Goal: Task Accomplishment & Management: Manage account settings

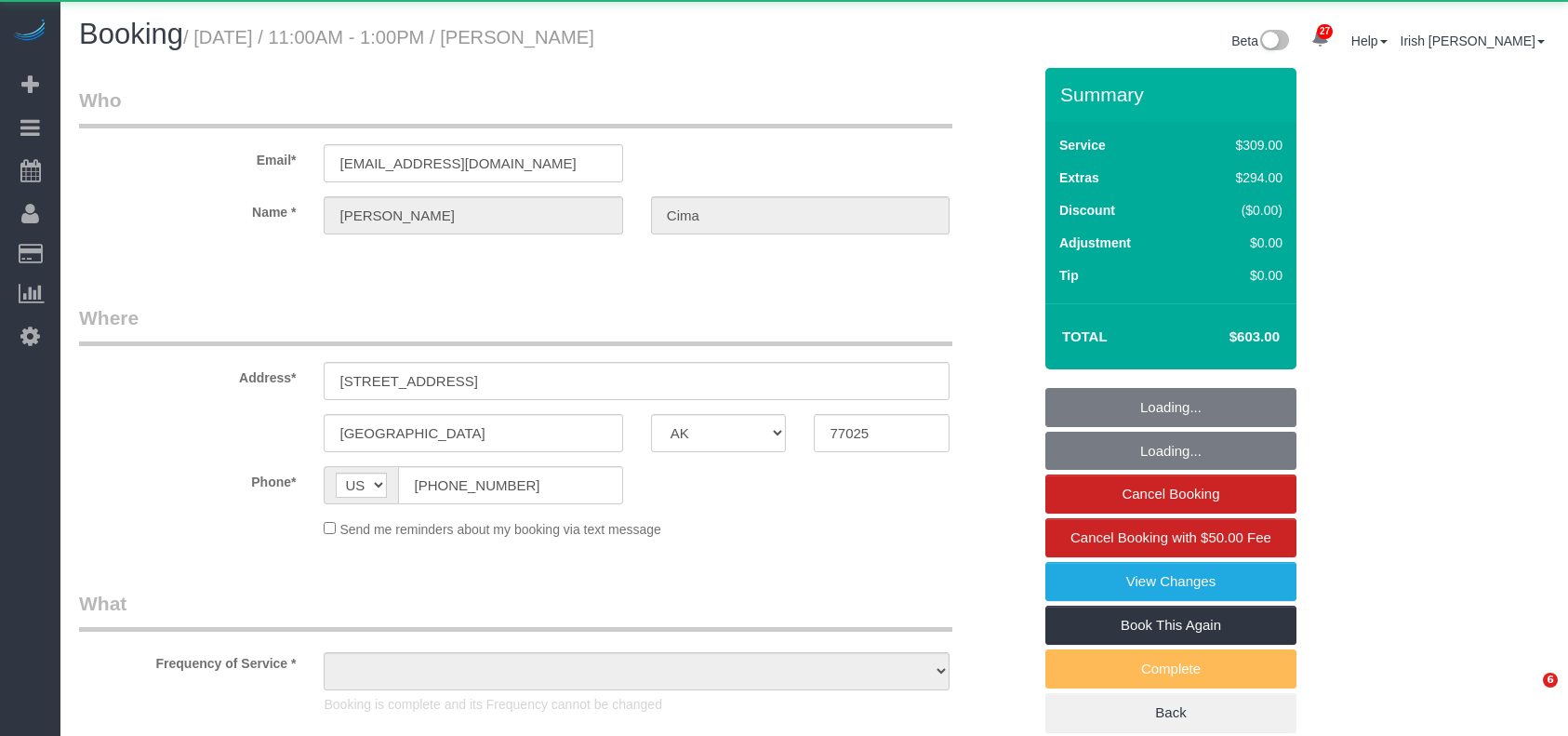
select select "[GEOGRAPHIC_DATA]"
select select "object:4958"
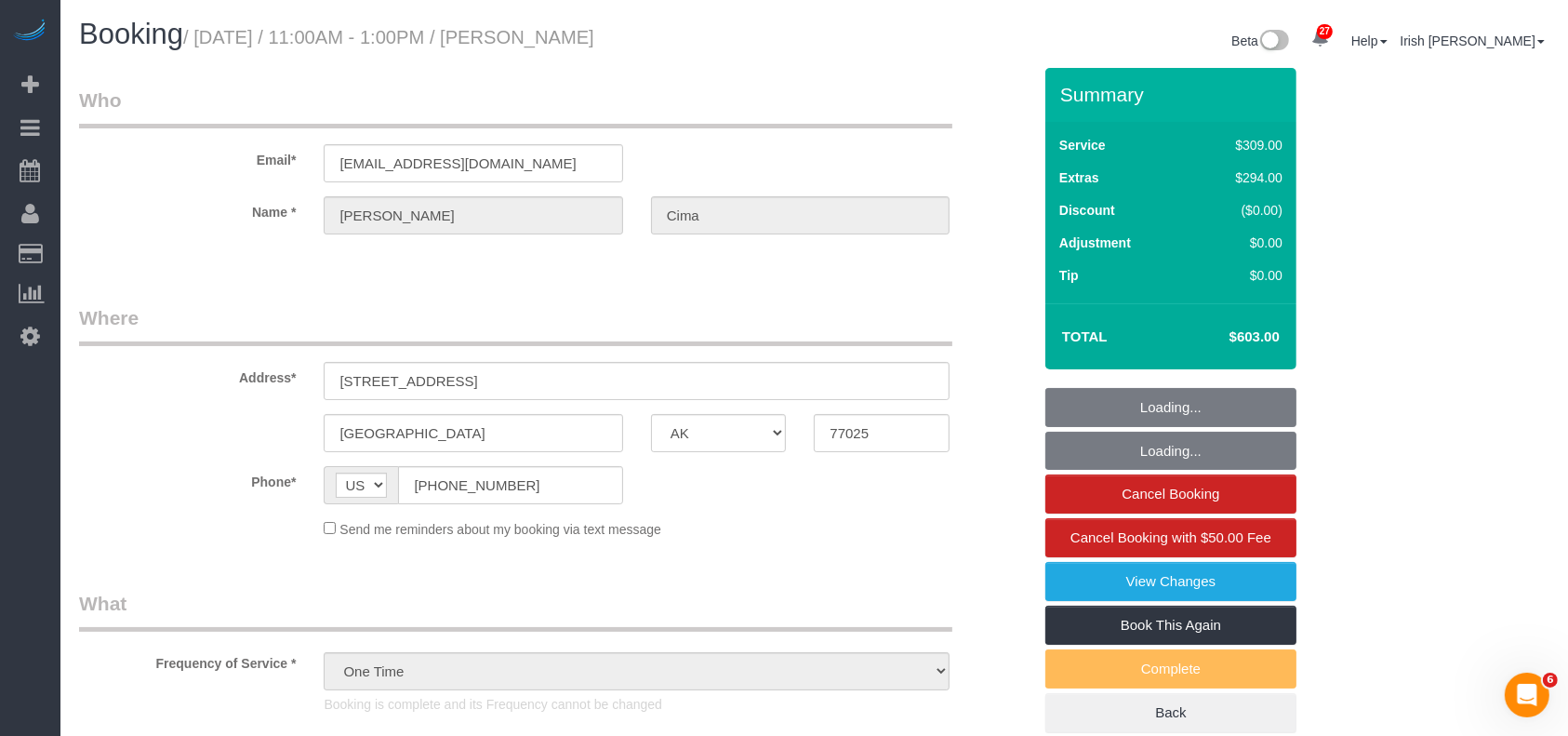
select select "string:fspay-cfc8e615-e591-496a-8454-b24635c8d78d"
select select "3"
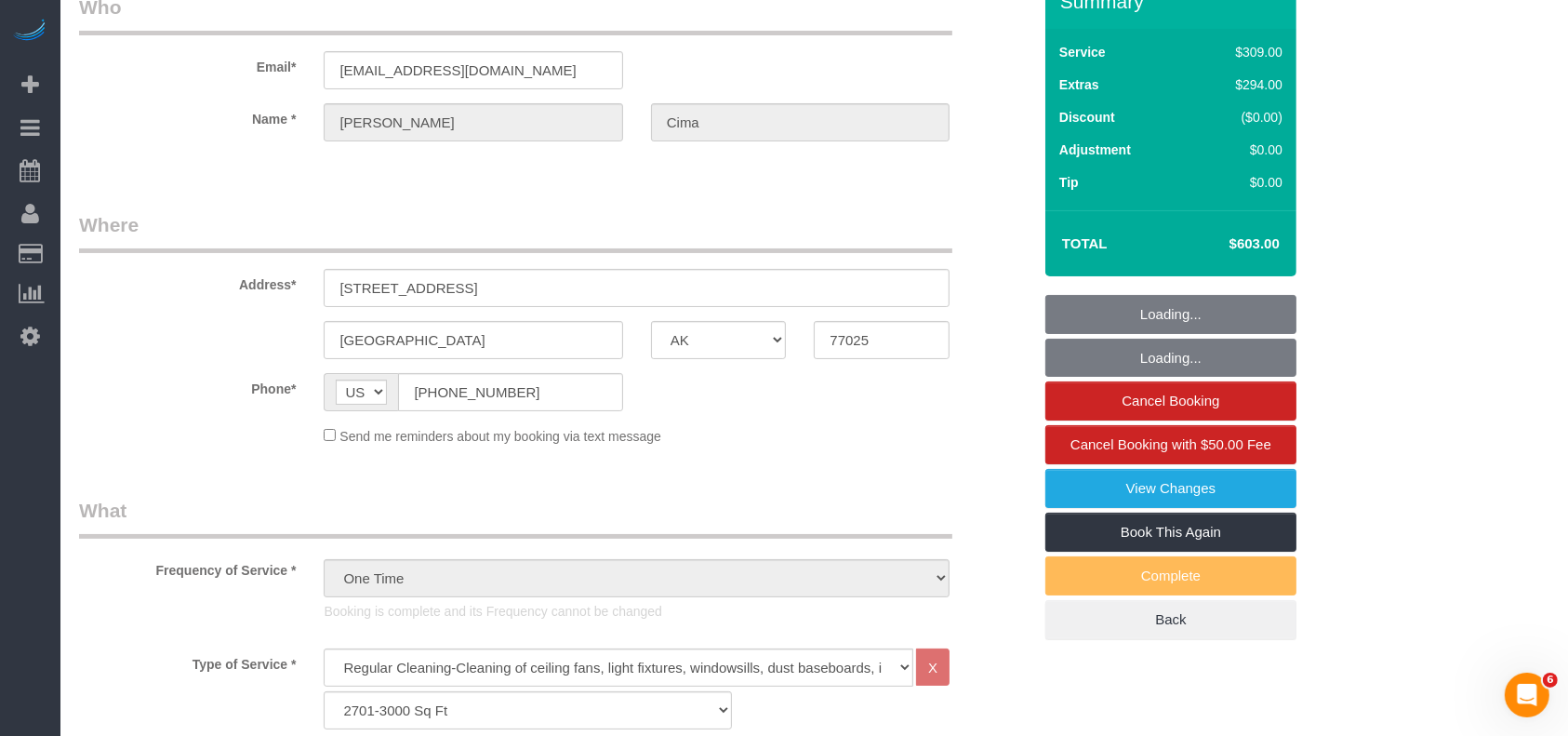
select select "object:5050"
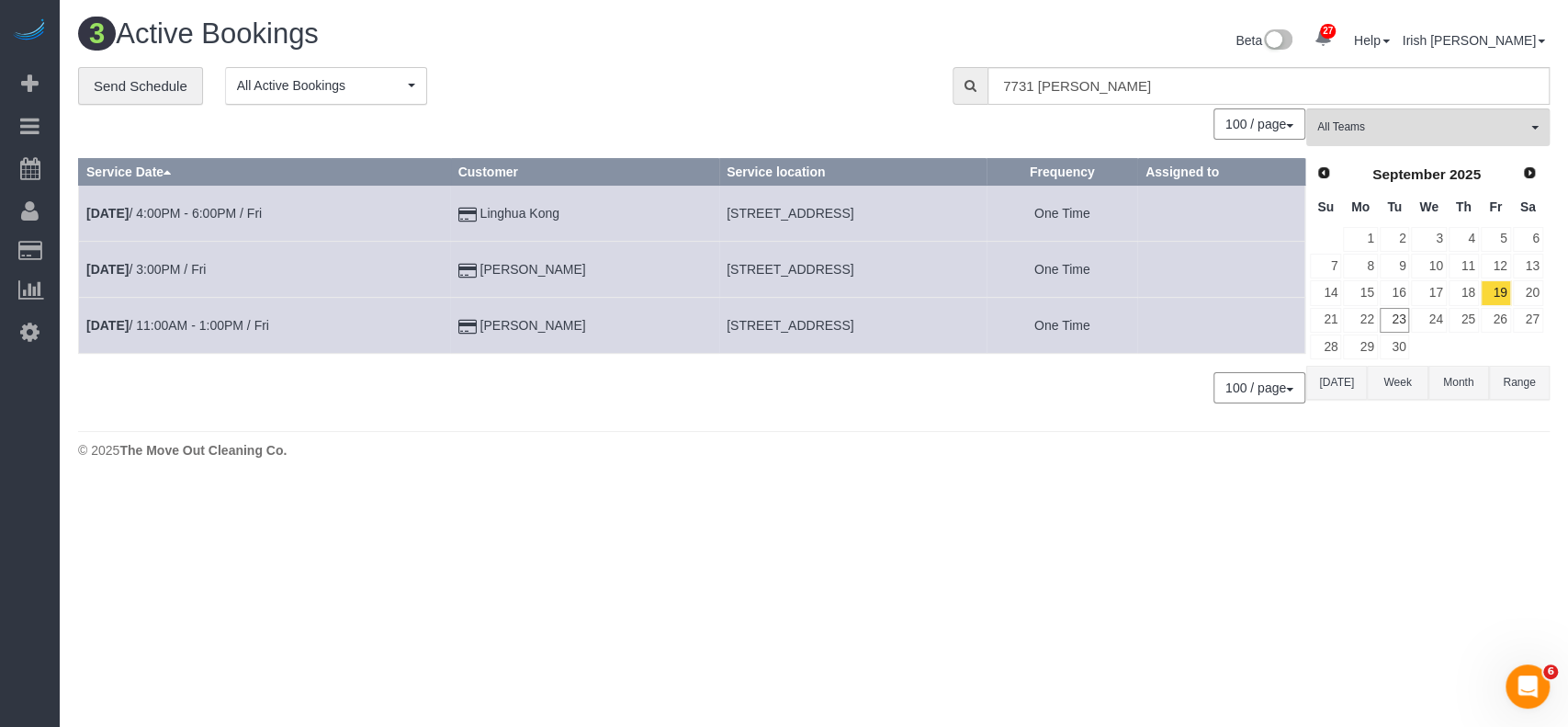
click at [1340, 385] on button "[DATE]" at bounding box center [1337, 383] width 61 height 34
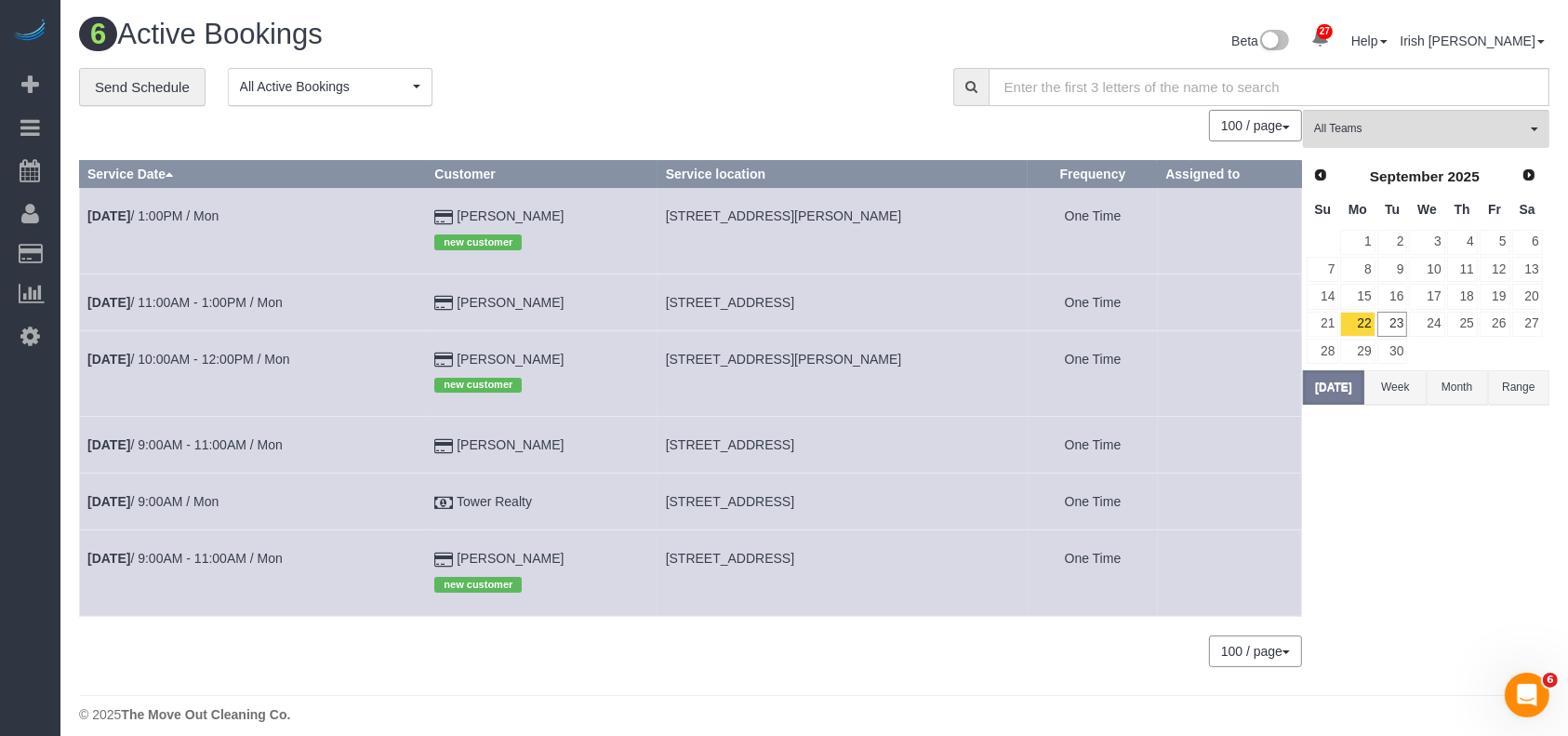
click at [241, 217] on td "[DATE] 1:00PM / Mon" at bounding box center [253, 231] width 347 height 86
click at [219, 218] on link "[DATE] 1:00PM / Mon" at bounding box center [153, 216] width 131 height 15
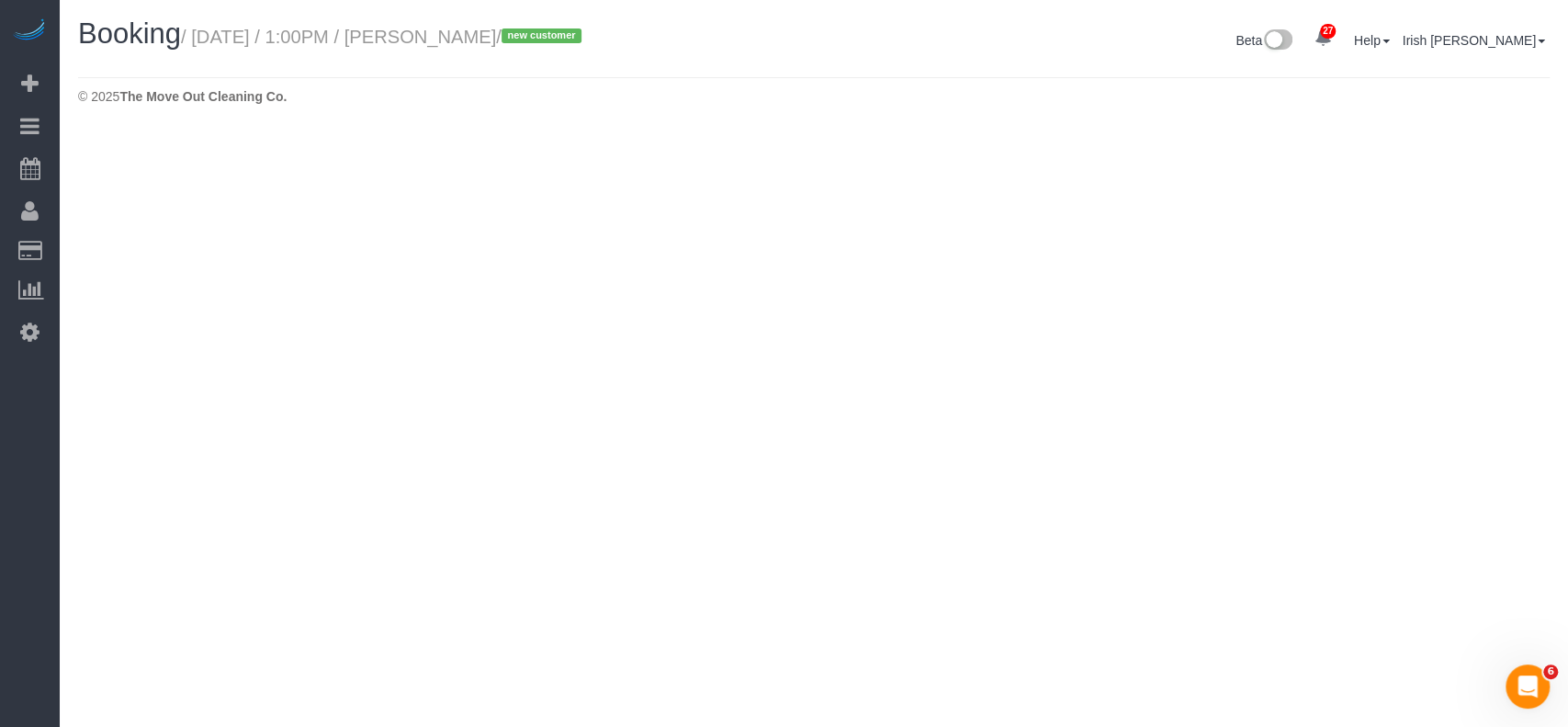
select select "[GEOGRAPHIC_DATA]"
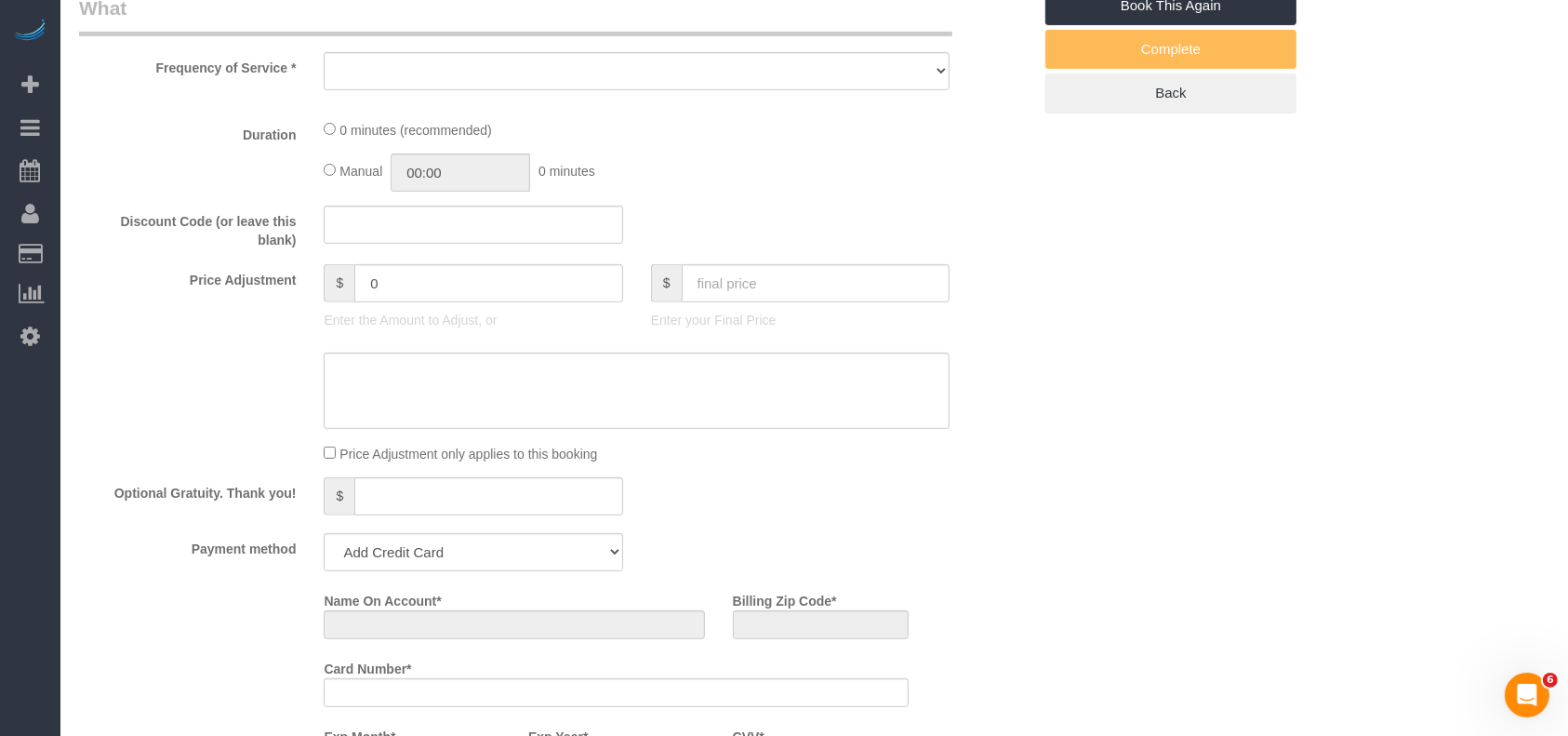
select select "object:5567"
select select "string:fspay-a53e6952-ab4c-4218-bcbf-00ff991383f0"
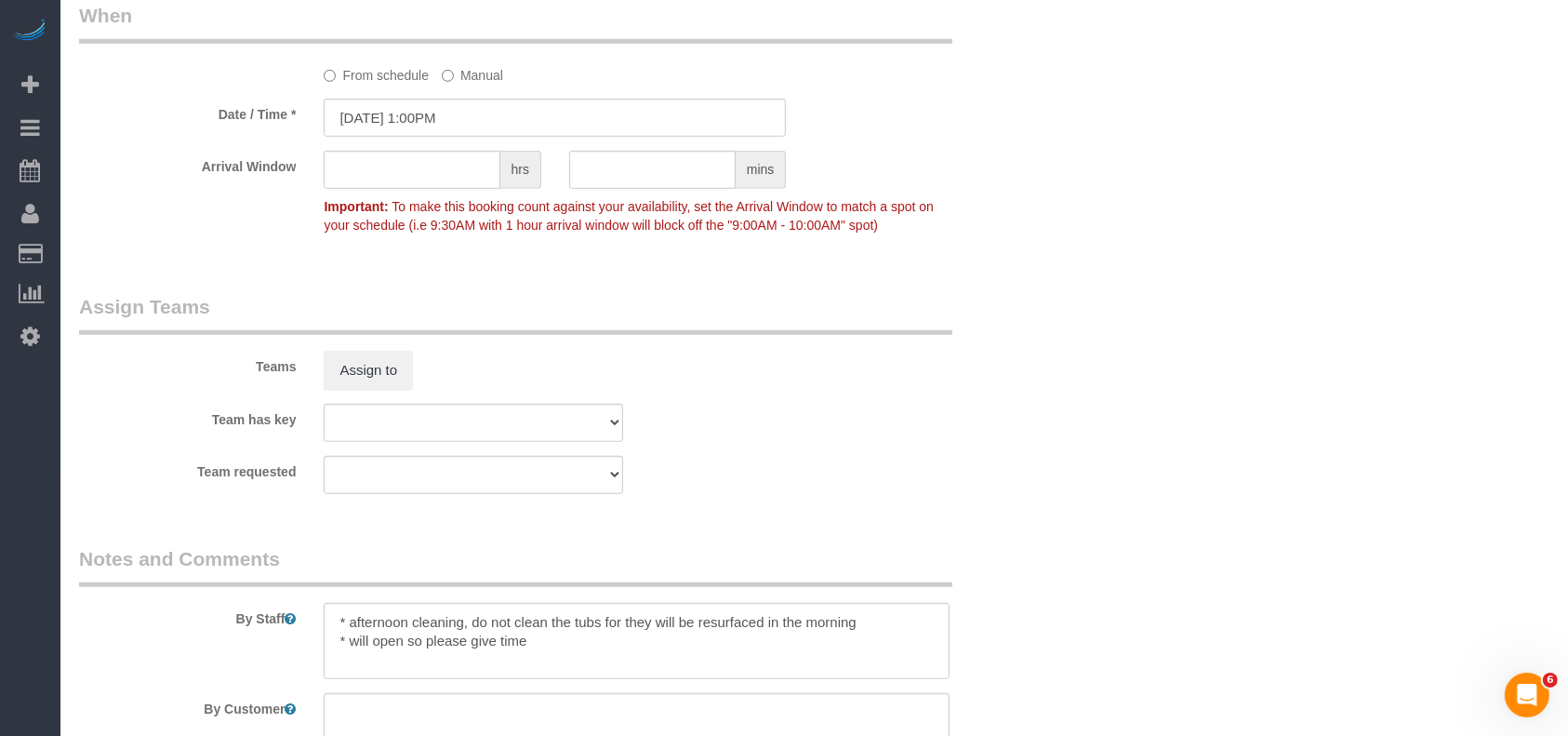
select select "3"
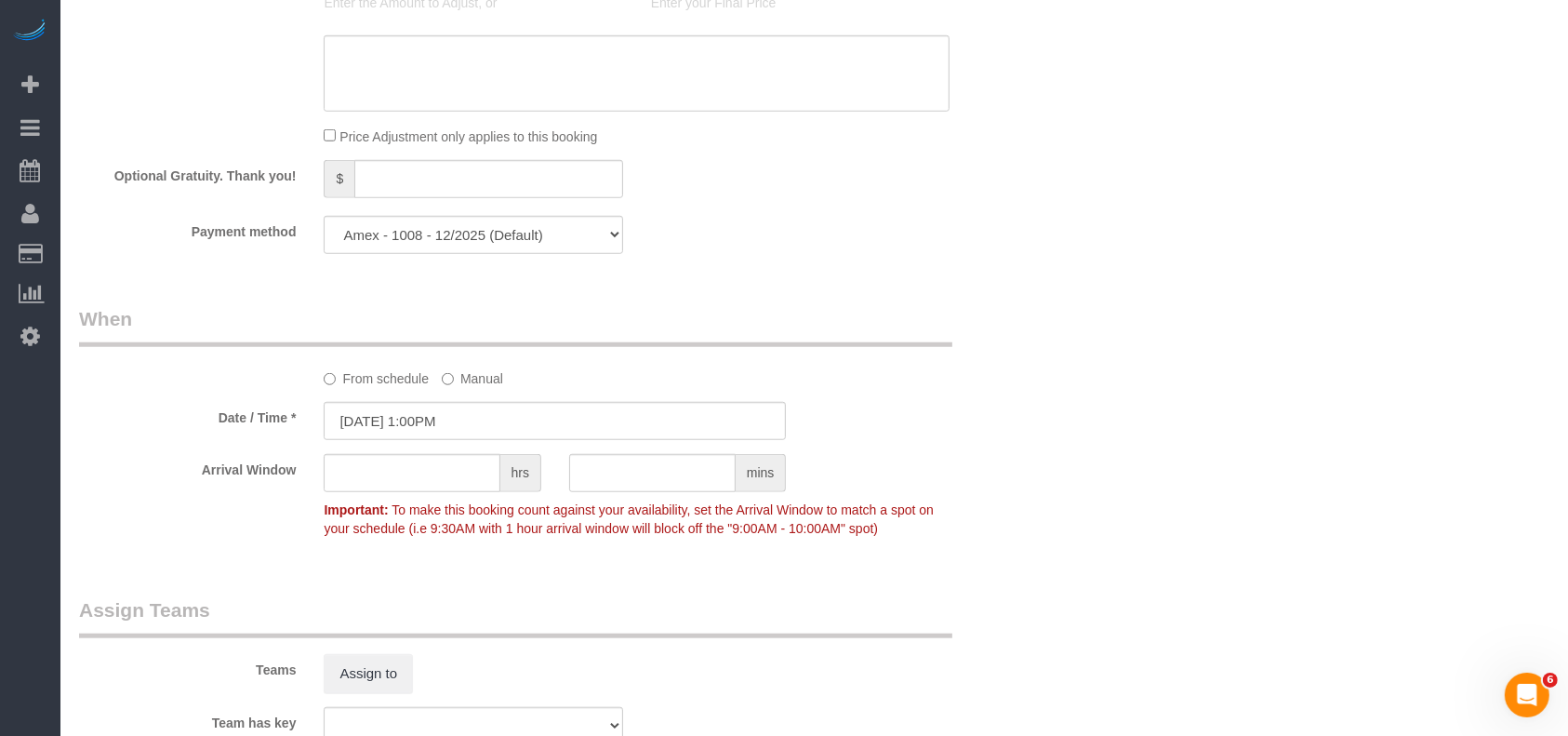
select select "object:5654"
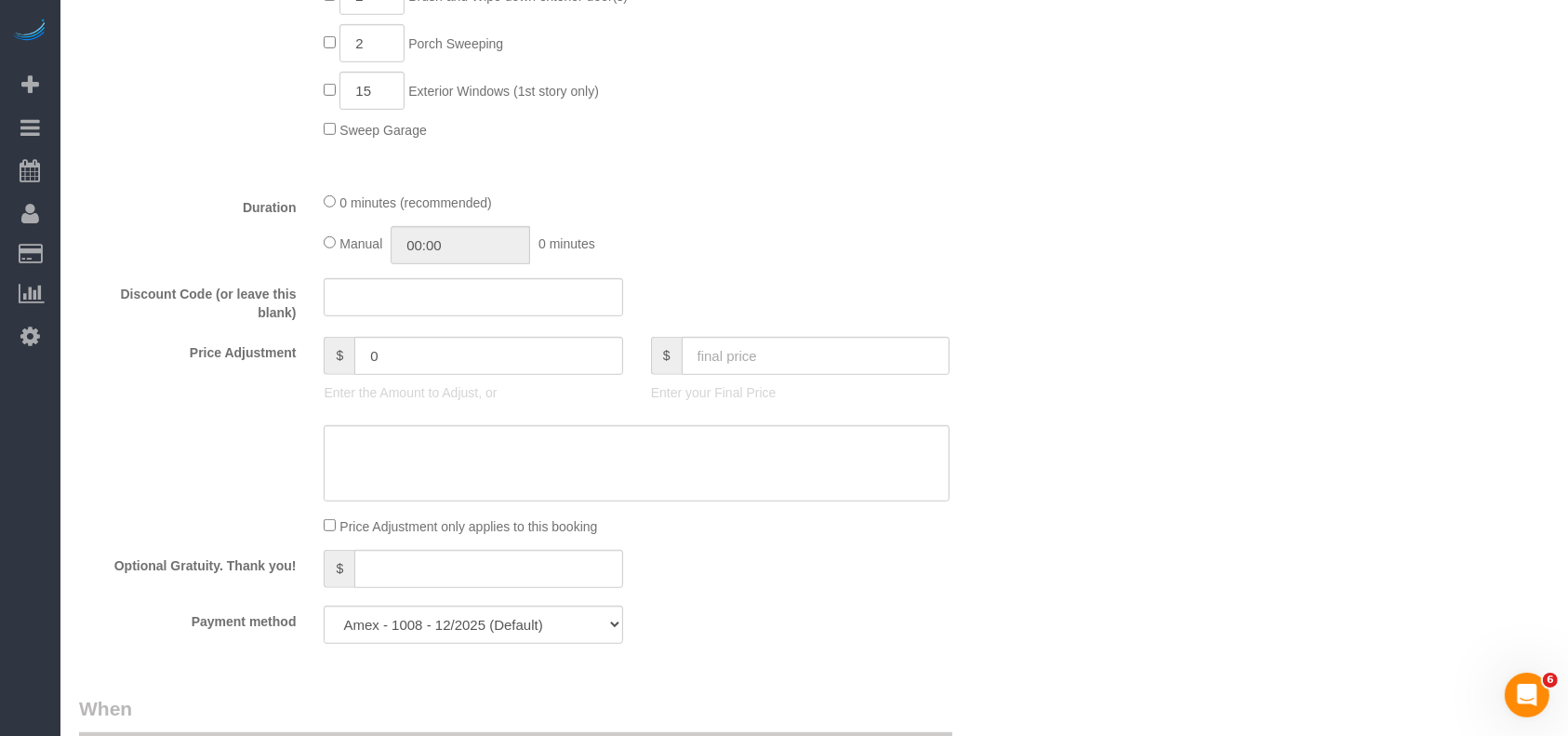
scroll to position [727, 0]
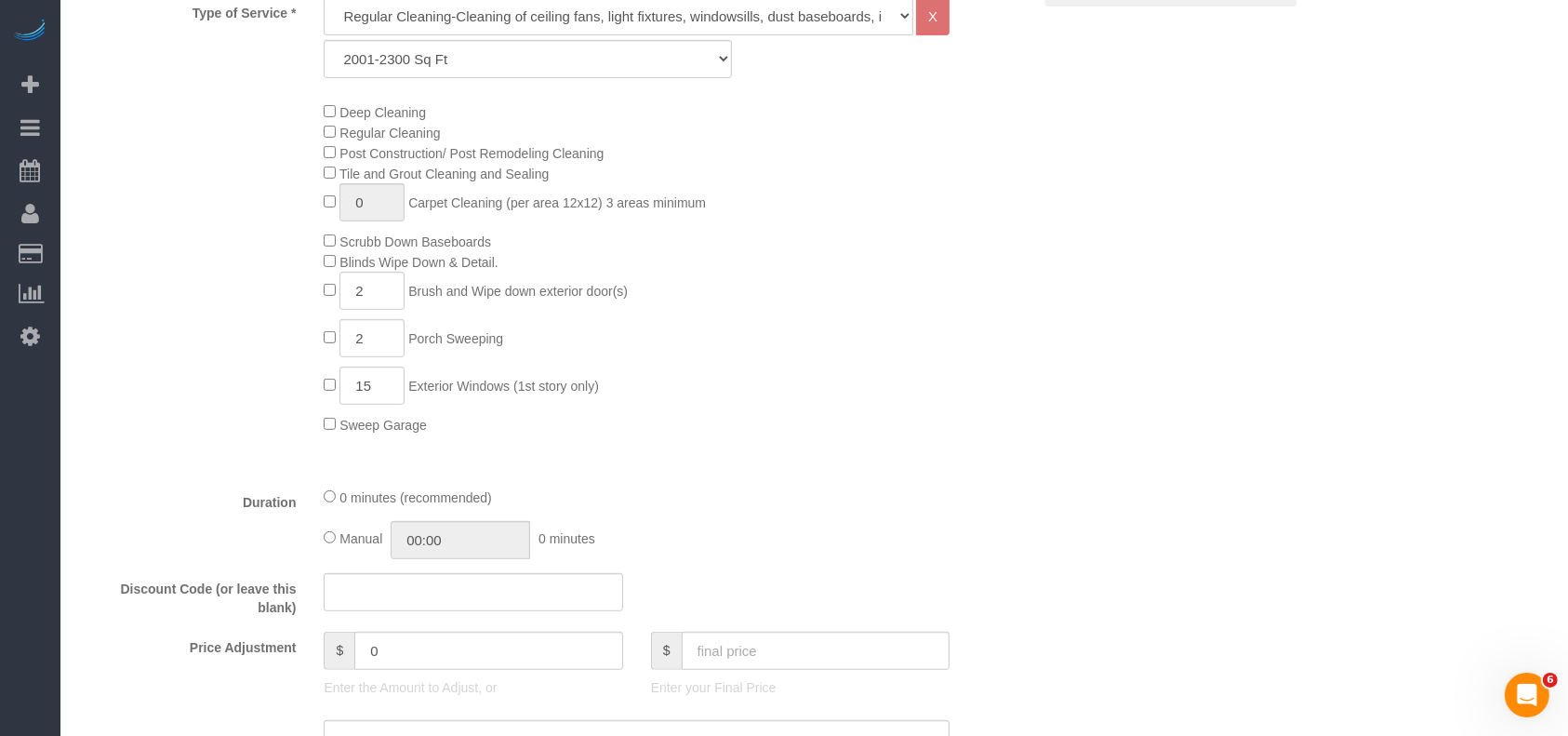
click at [90, 443] on div "Type of Service * Regular Cleaning-Cleaning of ceiling fans, light fixtures, wi…" at bounding box center [555, 235] width 953 height 475
drag, startPoint x: 317, startPoint y: 397, endPoint x: 277, endPoint y: 395, distance: 40.0
click at [277, 395] on div "Deep Cleaning Regular Cleaning Post Construction/ Post Remodeling Cleaning Tile…" at bounding box center [555, 268] width 980 height 334
click at [380, 397] on input "15" at bounding box center [372, 386] width 65 height 38
click at [358, 391] on input "15" at bounding box center [372, 386] width 65 height 38
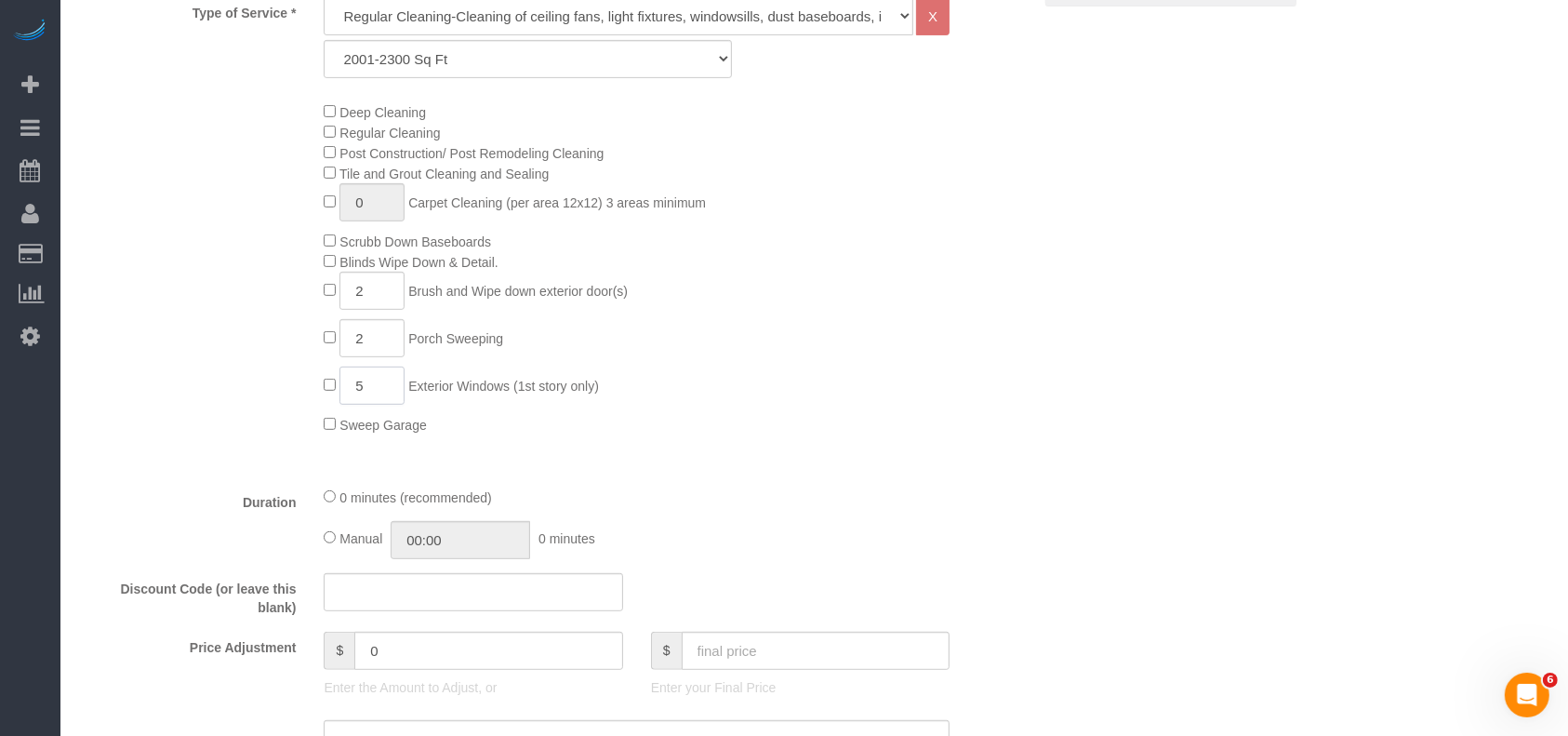
type input "5"
click at [629, 464] on div "Type of Service * Regular Cleaning-Cleaning of ceiling fans, light fixtures, wi…" at bounding box center [555, 235] width 953 height 475
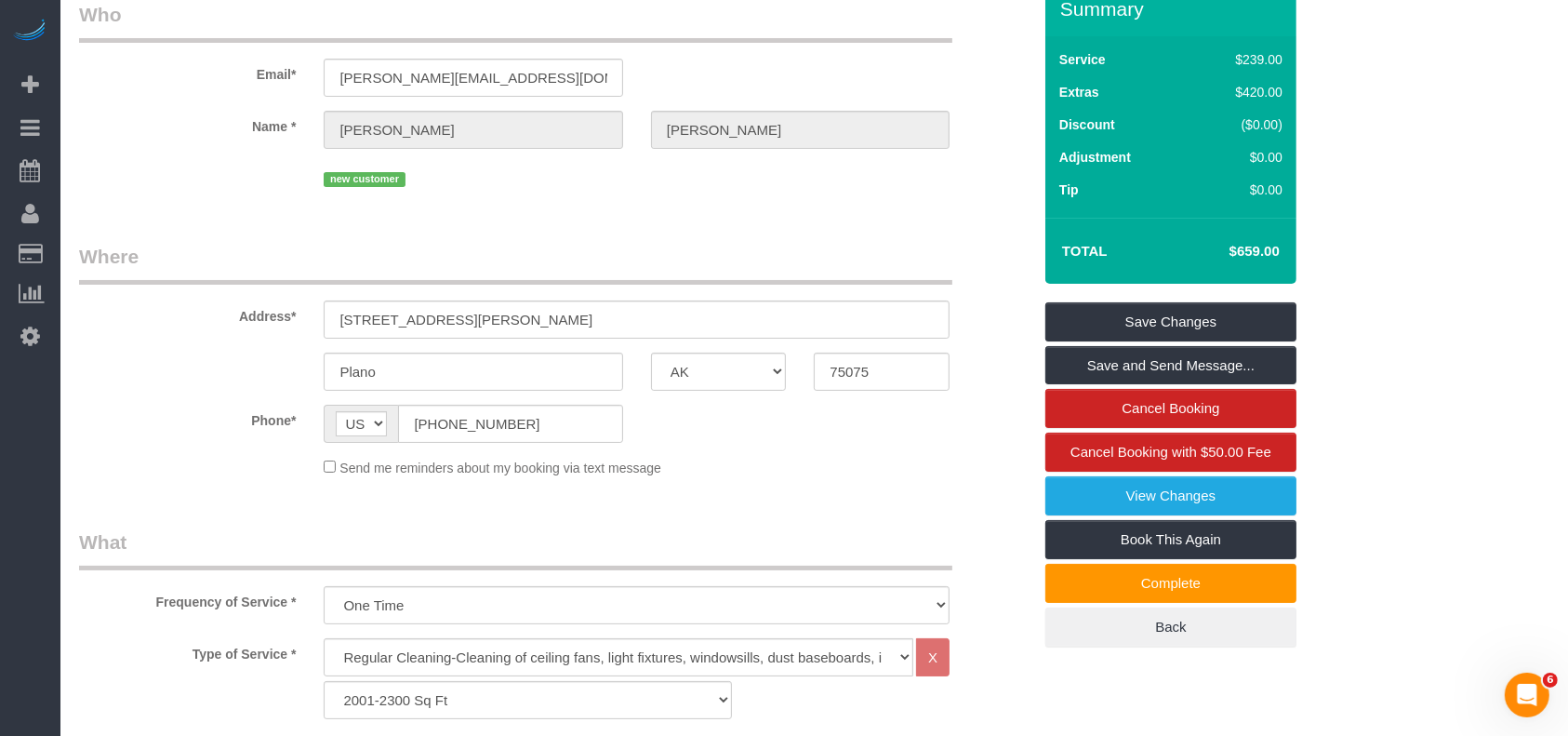
scroll to position [0, 0]
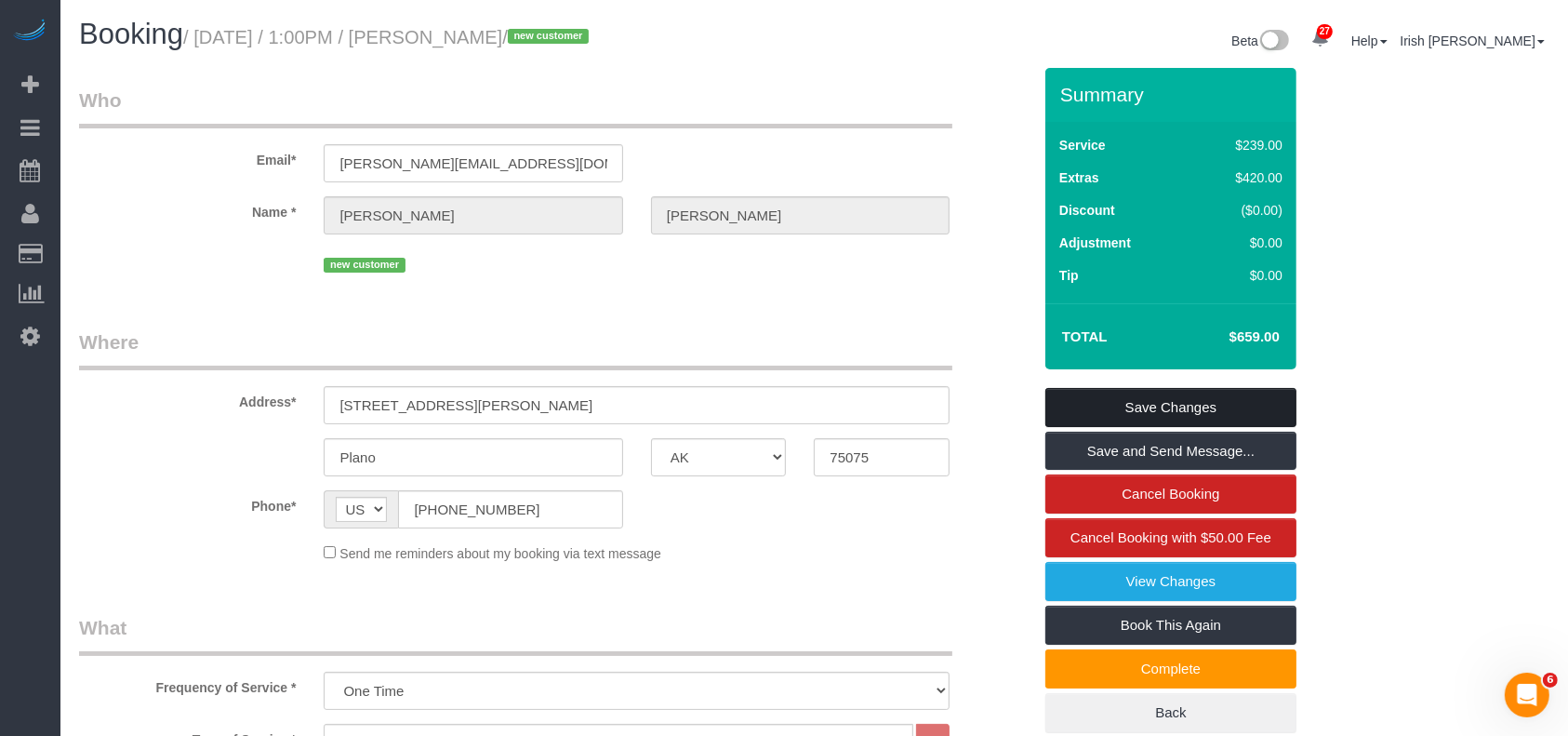
click at [1107, 405] on link "Save Changes" at bounding box center [1171, 408] width 251 height 39
